Goal: Task Accomplishment & Management: Use online tool/utility

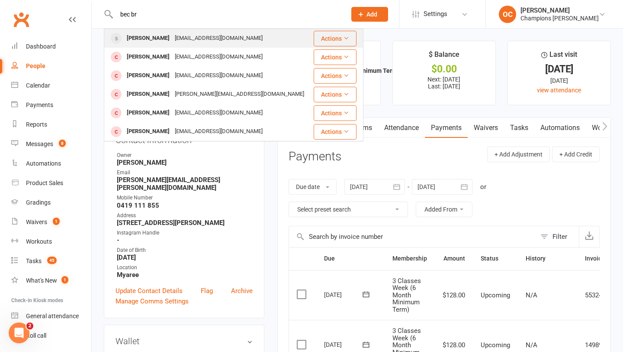
type input "bec br"
click at [195, 41] on div "rebeccalbrown910@gmail.com" at bounding box center [218, 38] width 93 height 13
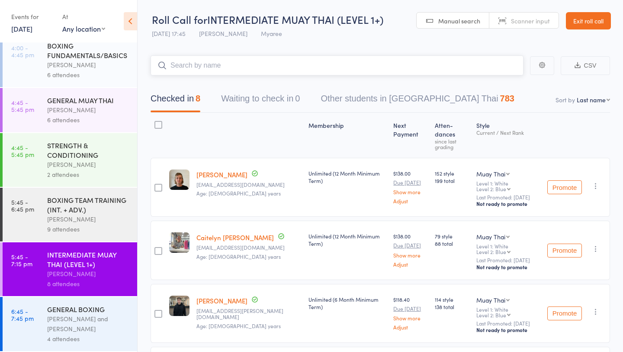
click at [231, 73] on input "search" at bounding box center [337, 65] width 373 height 20
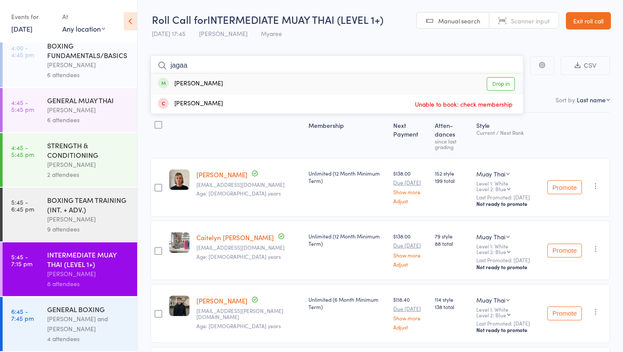
type input "jagaa"
click at [491, 82] on link "Drop in" at bounding box center [501, 83] width 28 height 13
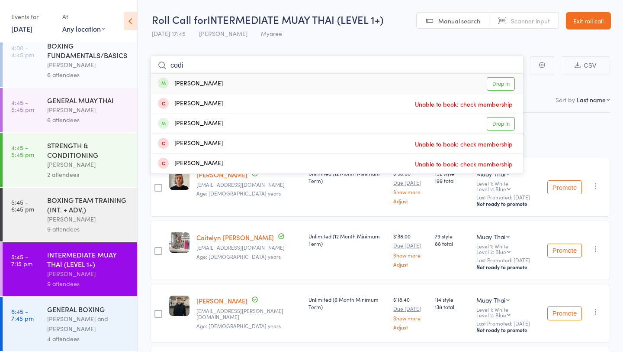
type input "codi"
click at [508, 84] on link "Drop in" at bounding box center [501, 83] width 28 height 13
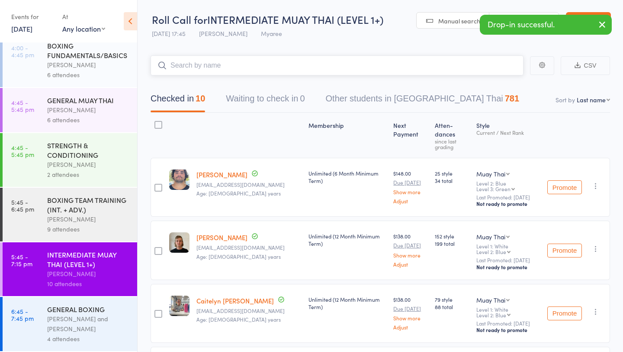
scroll to position [60, 0]
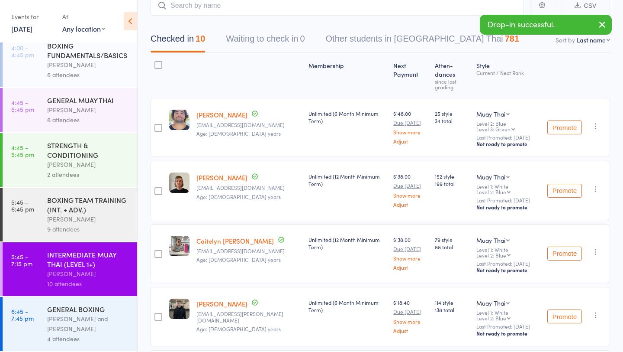
click at [70, 311] on div "GENERAL BOXING" at bounding box center [88, 309] width 83 height 10
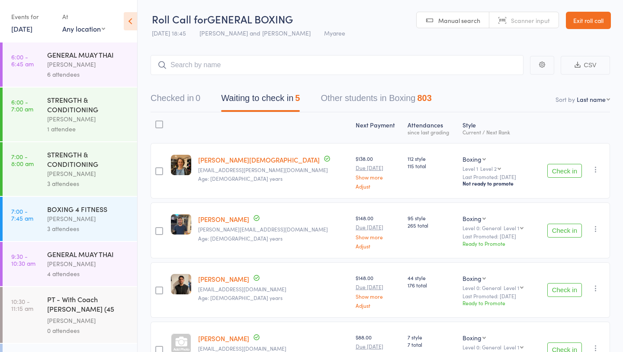
click at [572, 171] on button "Check in" at bounding box center [565, 171] width 35 height 14
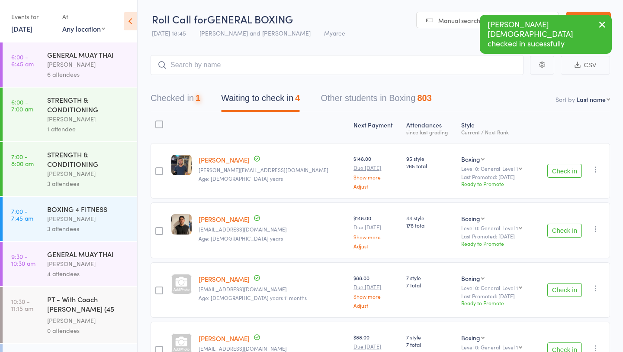
click at [572, 171] on button "Check in" at bounding box center [565, 171] width 35 height 14
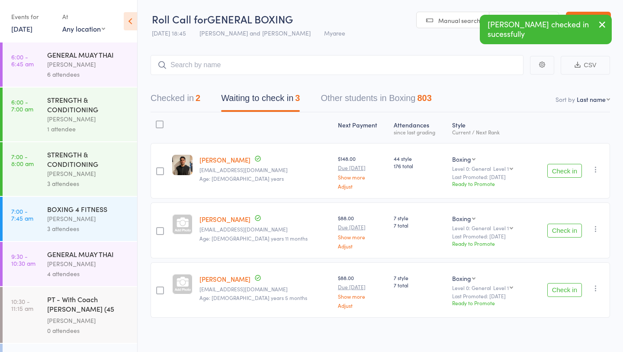
click at [572, 171] on button "Check in" at bounding box center [565, 171] width 35 height 14
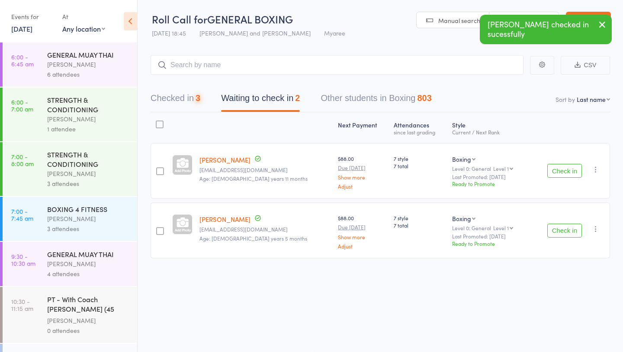
click at [572, 171] on button "Check in" at bounding box center [565, 171] width 35 height 14
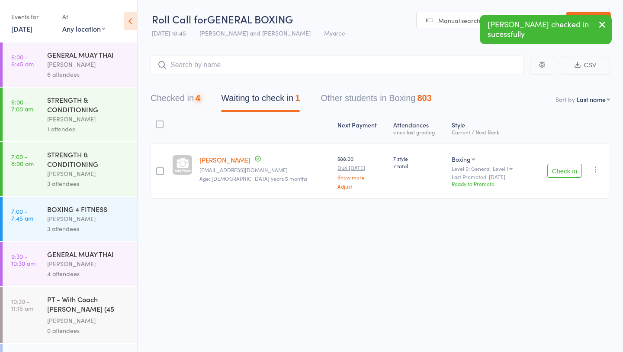
click at [572, 171] on button "Check in" at bounding box center [565, 171] width 35 height 14
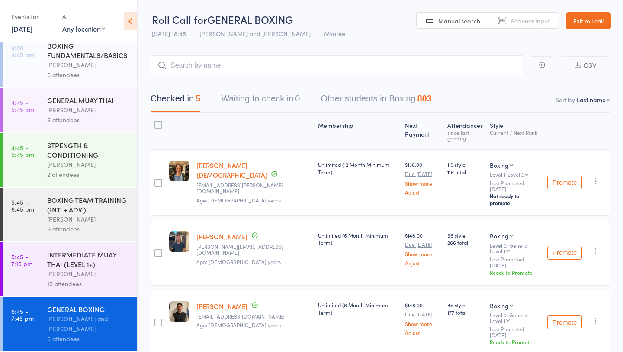
scroll to position [8, 0]
